Goal: Navigation & Orientation: Go to known website

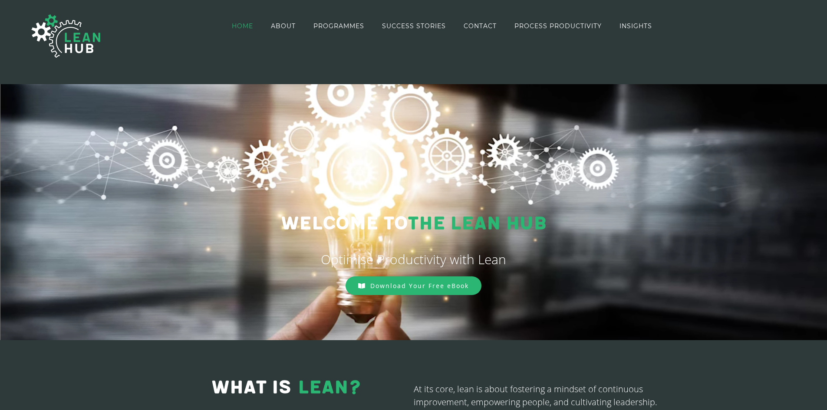
click at [145, 176] on div at bounding box center [413, 212] width 827 height 256
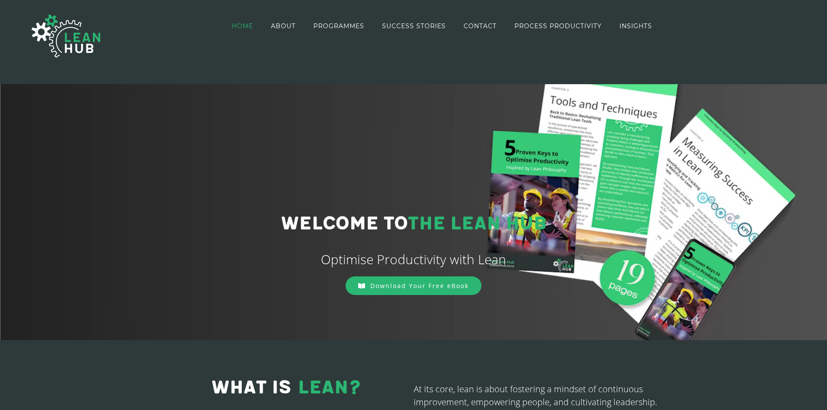
click at [26, 46] on img at bounding box center [66, 36] width 87 height 62
